Goal: Navigation & Orientation: Understand site structure

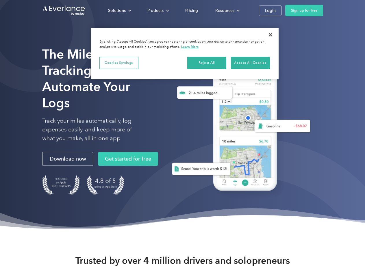
click at [120, 10] on div "Solutions" at bounding box center [117, 10] width 18 height 7
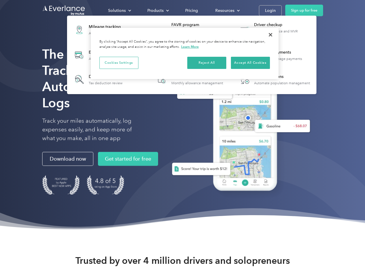
click at [158, 10] on div "Products" at bounding box center [156, 10] width 16 height 7
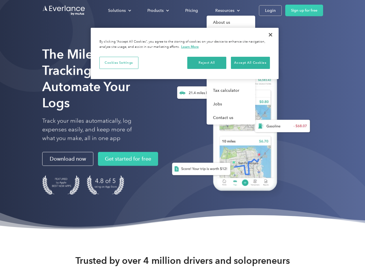
click at [227, 10] on div "Resources" at bounding box center [225, 10] width 19 height 7
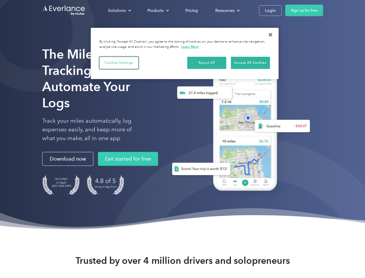
click at [119, 63] on button "Cookies Settings" at bounding box center [119, 63] width 39 height 12
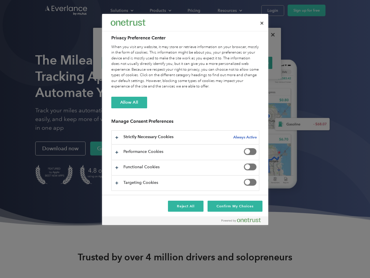
click at [207, 63] on div "When you visit any website, it may store or retrieve information on your browse…" at bounding box center [185, 66] width 148 height 45
click at [251, 63] on div "When you visit any website, it may store or retrieve information on your browse…" at bounding box center [185, 66] width 148 height 45
click at [271, 35] on div at bounding box center [185, 139] width 370 height 278
